Goal: Transaction & Acquisition: Purchase product/service

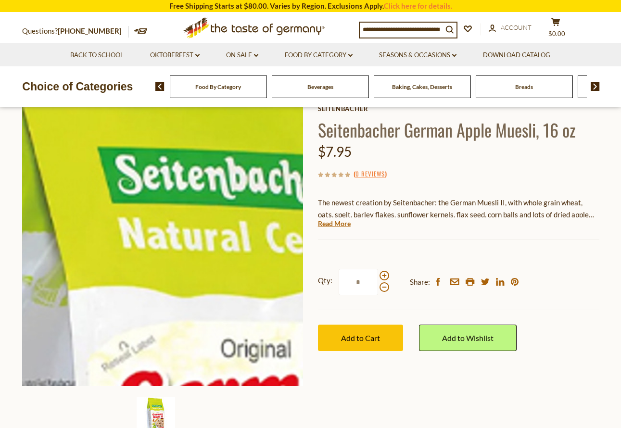
scroll to position [96, 0]
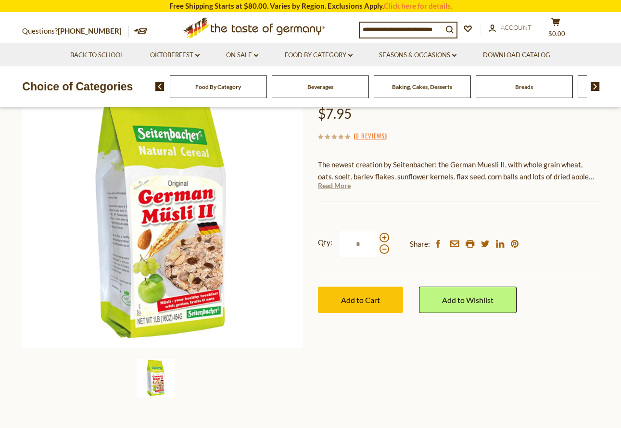
click at [337, 184] on link "Read More" at bounding box center [334, 186] width 33 height 10
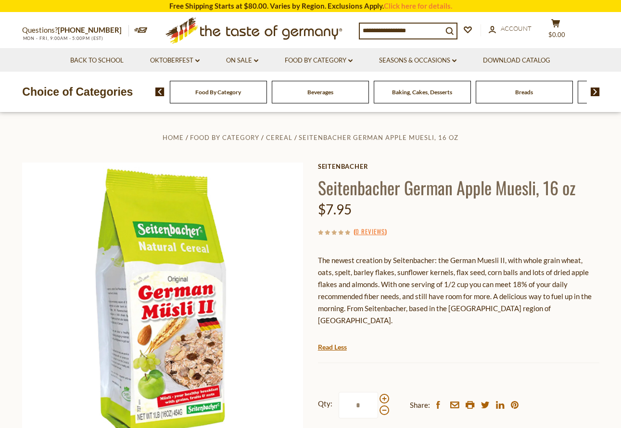
scroll to position [0, 0]
click at [324, 93] on span "Beverages" at bounding box center [320, 91] width 26 height 7
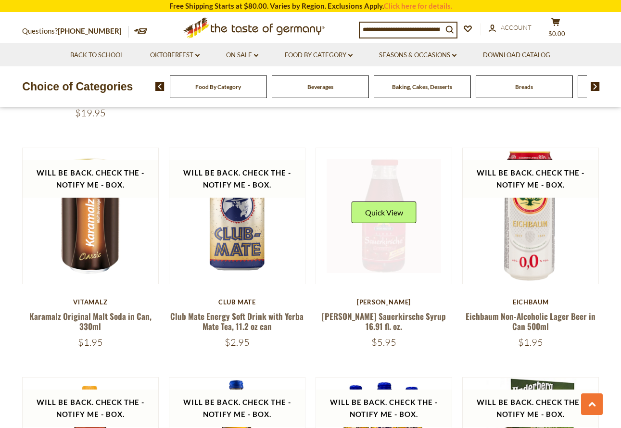
scroll to position [1418, 0]
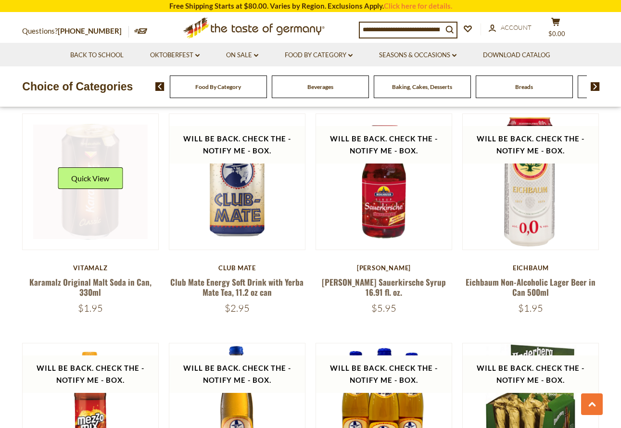
click at [96, 195] on link at bounding box center [90, 181] width 114 height 114
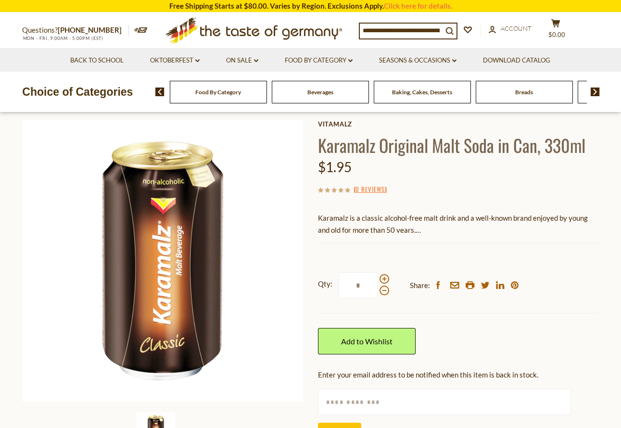
scroll to position [39, 0]
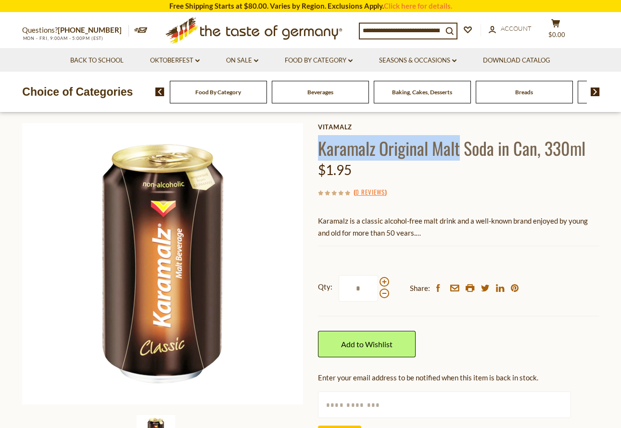
drag, startPoint x: 321, startPoint y: 145, endPoint x: 461, endPoint y: 145, distance: 139.9
click at [461, 145] on h1 "Karamalz Original Malt Soda in Can, 330ml" at bounding box center [458, 148] width 281 height 22
copy h1 "Karamalz Original Malt"
